Goal: Contribute content

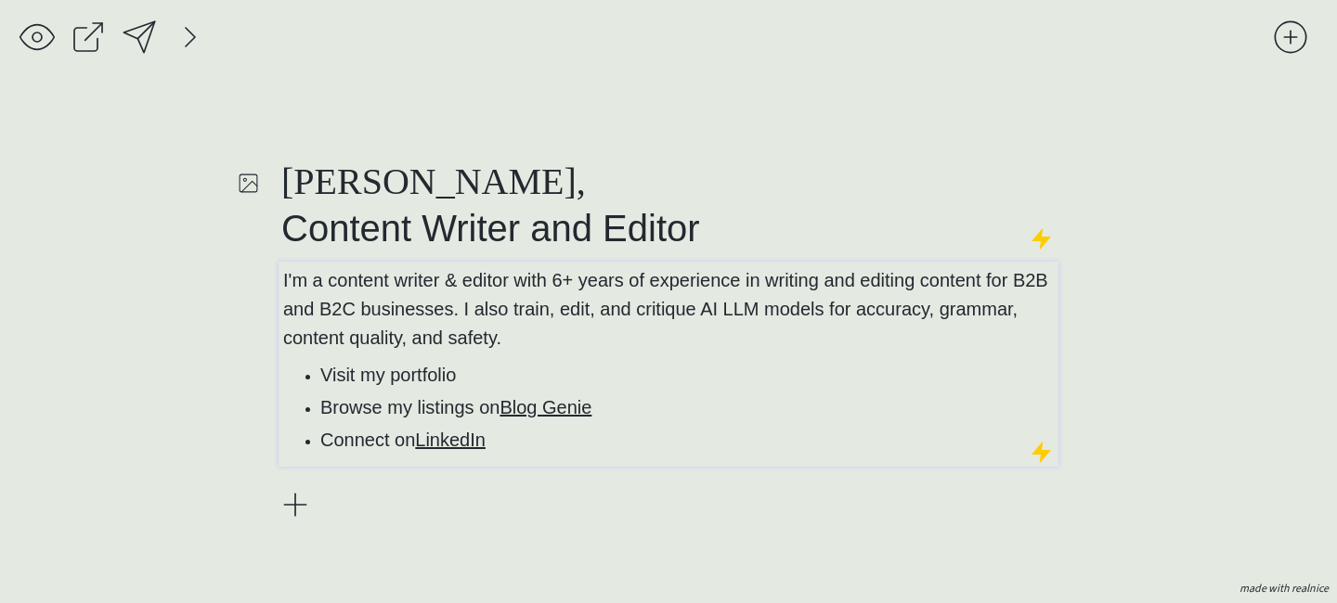
click at [552, 338] on p "I'm a content writer & editor with 6+ years of experience in writing and editin…" at bounding box center [668, 308] width 771 height 86
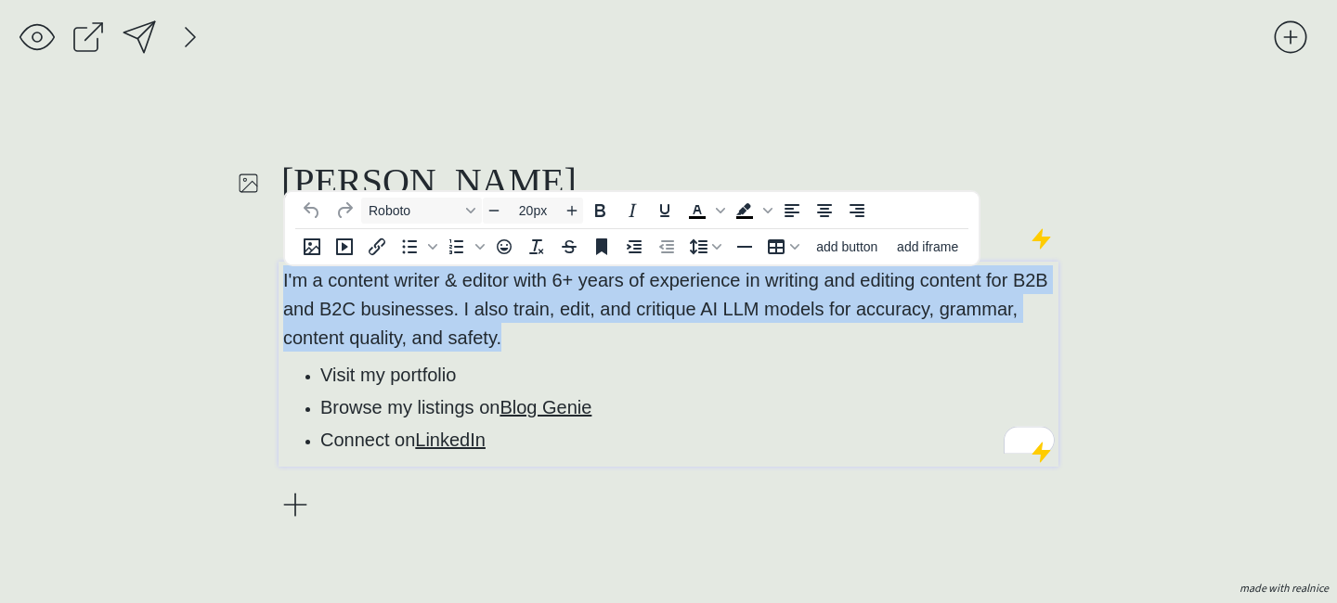
drag, startPoint x: 550, startPoint y: 334, endPoint x: 253, endPoint y: 278, distance: 302.2
click at [253, 278] on div "[PERSON_NAME], Content Writer and Editor I'm a content writer & editor with 6+ …" at bounding box center [668, 301] width 1337 height 603
paste div "To enrich screen reader interactions, please activate Accessibility in Grammarl…"
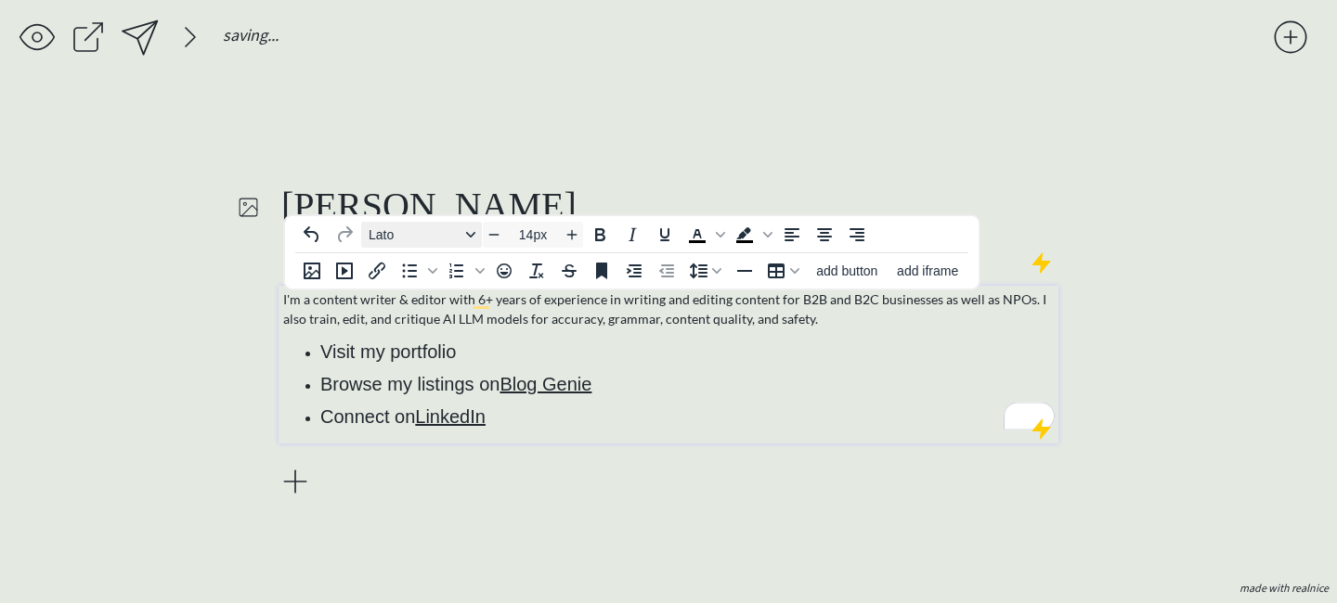
click at [434, 228] on span "Lato" at bounding box center [413, 234] width 91 height 15
click at [695, 320] on p "I'm a content writer & editor with 6+ years of experience in writing and editin…" at bounding box center [668, 309] width 771 height 39
type input "20px"
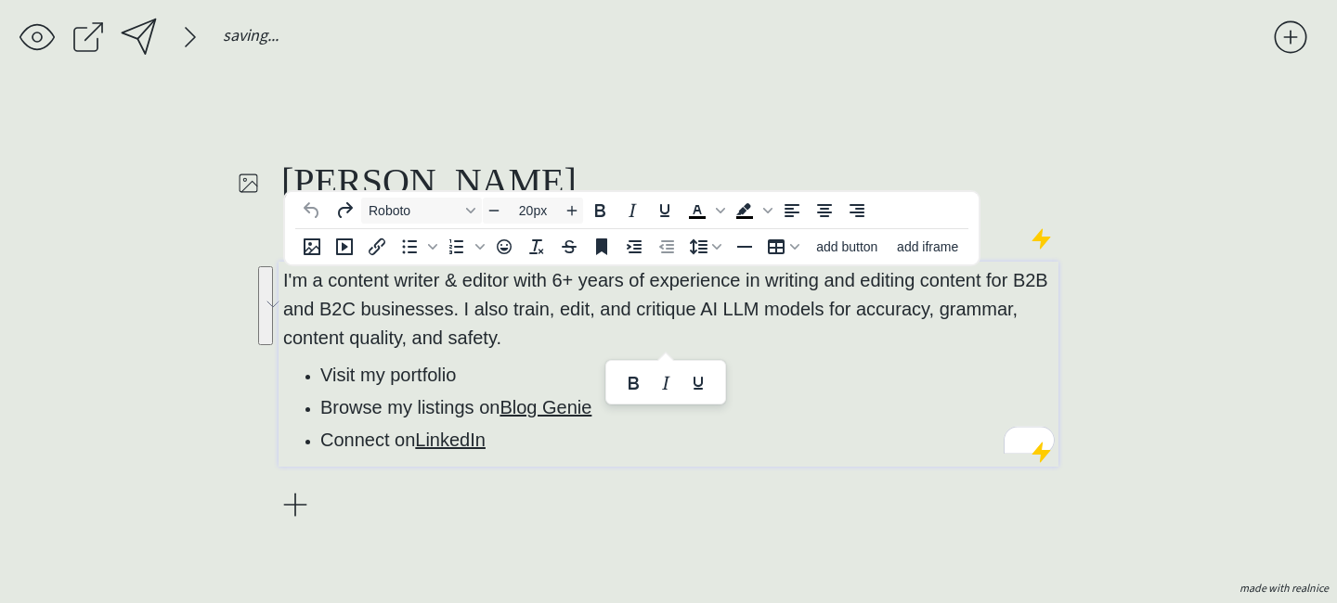
click at [526, 344] on p "I'm a content writer & editor with 6+ years of experience in writing and editin…" at bounding box center [668, 308] width 771 height 86
click at [450, 314] on span "I'm a content writer & editor with 6+ years of experience in writing and editin…" at bounding box center [665, 309] width 765 height 78
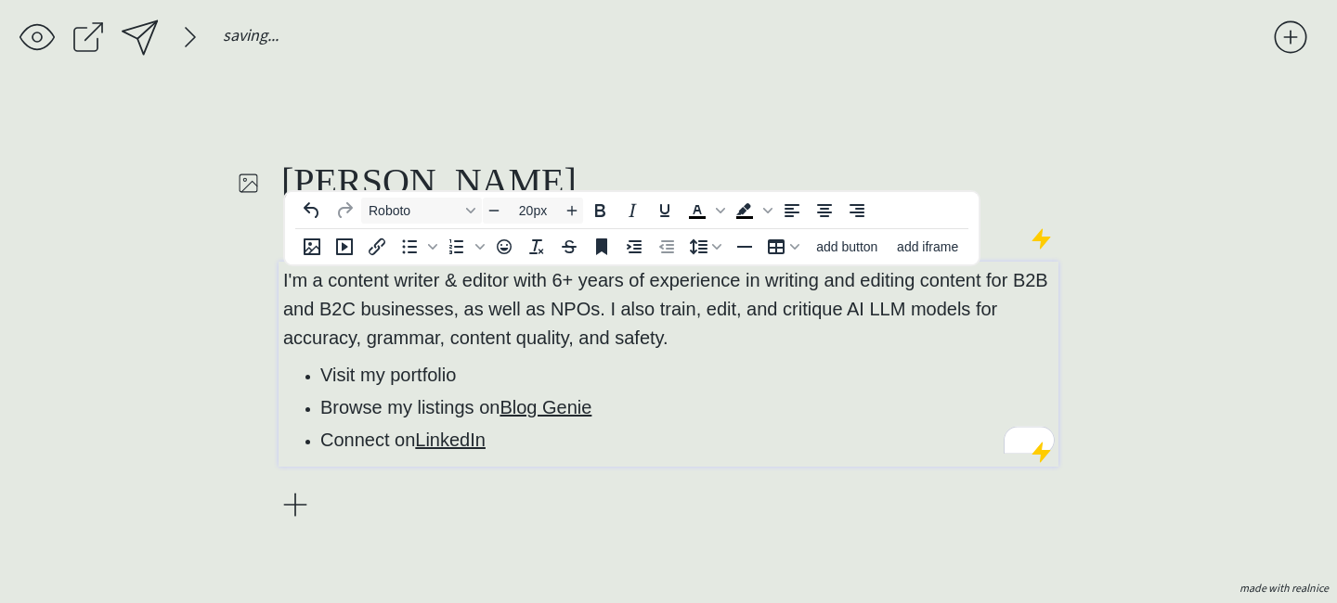
click at [659, 465] on div "I'm a content writer & editor with 6+ years of experience in writing and editin…" at bounding box center [668, 364] width 780 height 205
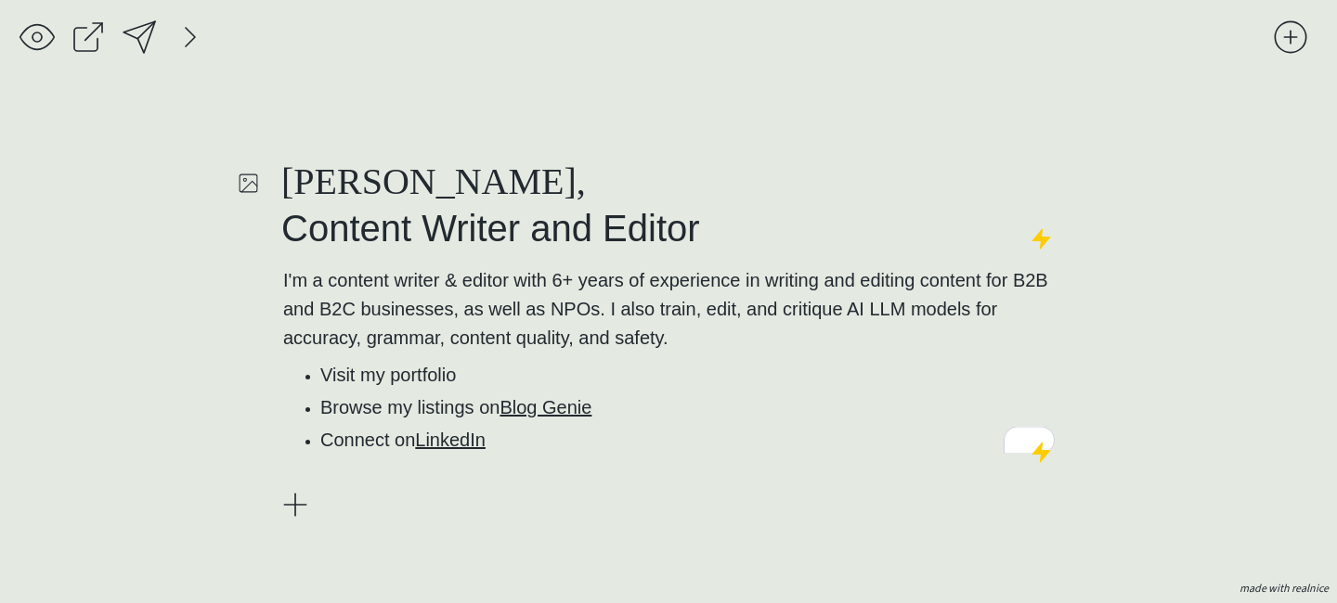
click at [143, 58] on div "saving..." at bounding box center [645, 42] width 1253 height 46
click at [143, 47] on div at bounding box center [139, 37] width 37 height 37
click at [149, 60] on div "saving & publishing saved & published! 👍 saving..." at bounding box center [645, 42] width 1253 height 46
click at [146, 45] on div at bounding box center [139, 37] width 37 height 37
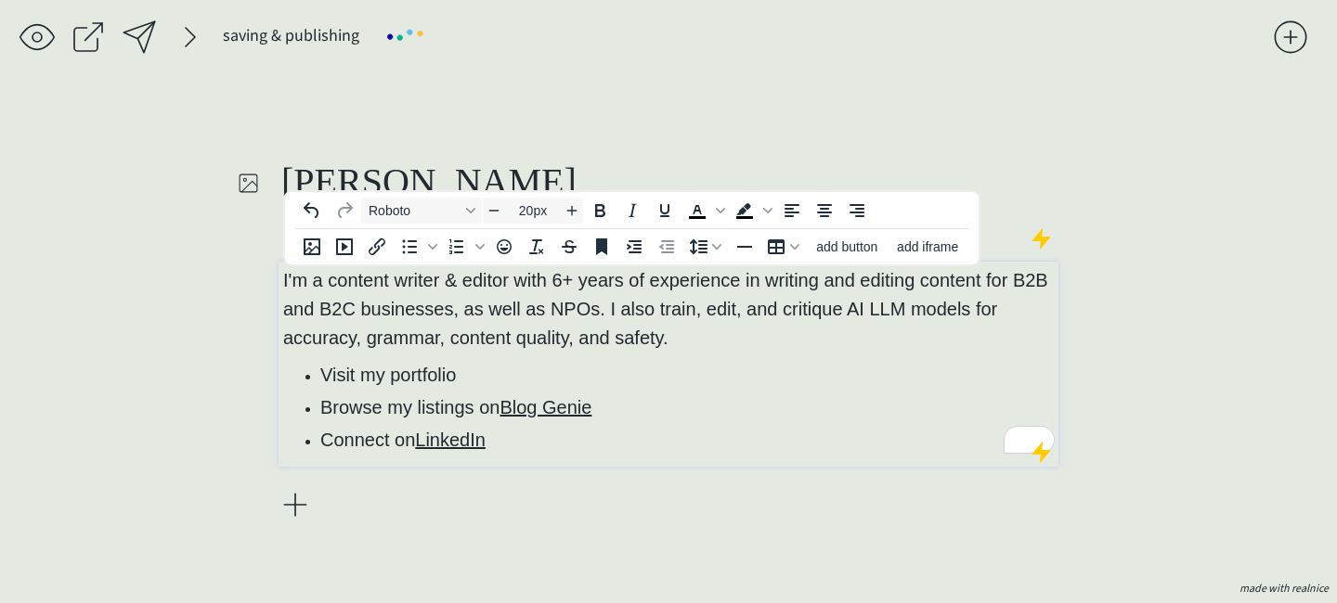
click at [562, 278] on span "I'm a content writer & editor with 6+ years of experience in writing and editin…" at bounding box center [665, 309] width 765 height 78
click at [668, 532] on div "[PERSON_NAME], Content Writer and Editor I'm a content writer & editor with 8+ …" at bounding box center [668, 341] width 780 height 469
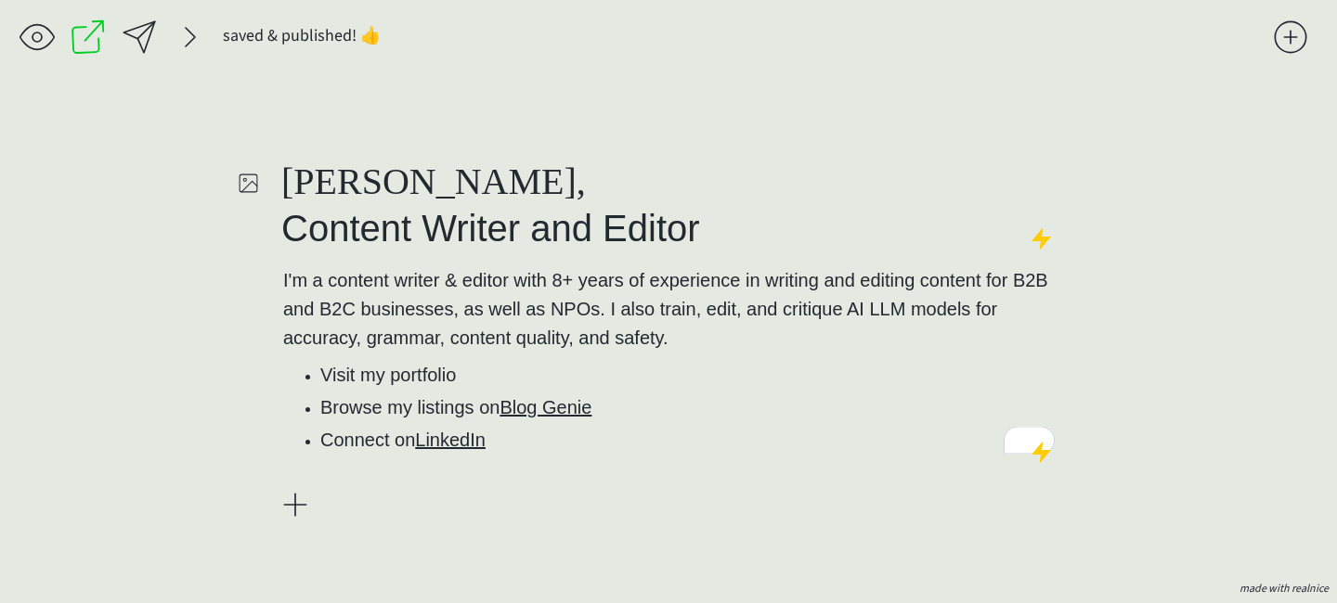
click at [119, 17] on div "saving & publishing saved & published! 👍 saving... [PERSON_NAME], Content Write…" at bounding box center [668, 301] width 1337 height 603
click at [145, 34] on div at bounding box center [139, 37] width 37 height 37
